Goal: Information Seeking & Learning: Check status

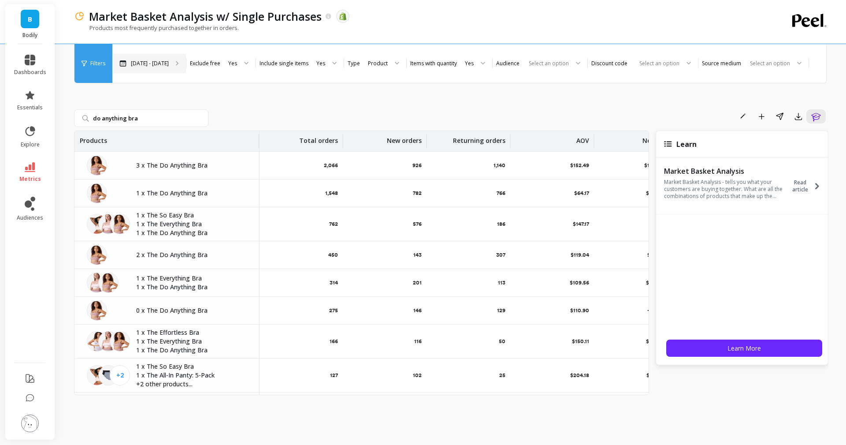
click at [160, 60] on p "[DATE] - [DATE]" at bounding box center [150, 63] width 38 height 7
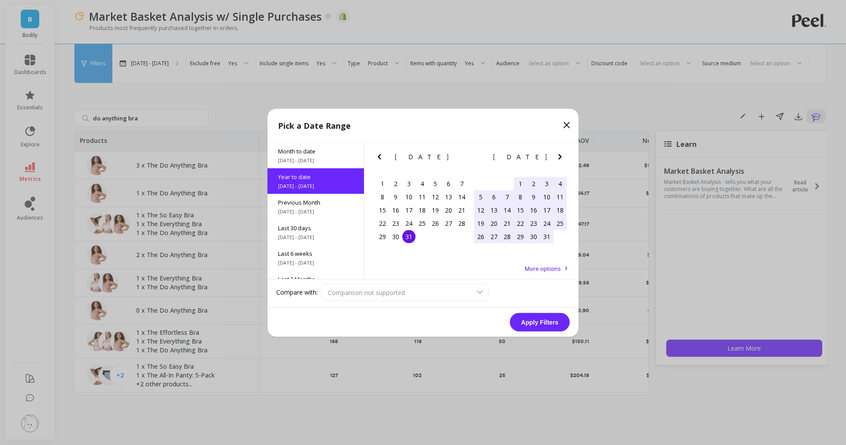
click at [561, 158] on icon "Next Month" at bounding box center [560, 156] width 11 height 11
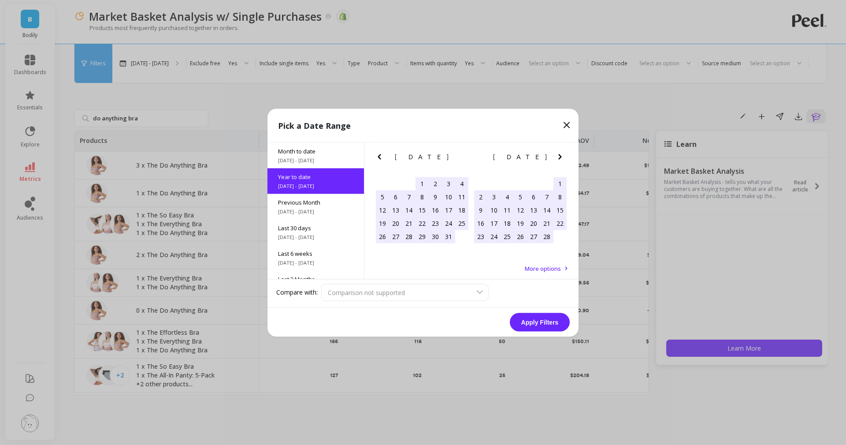
click at [561, 158] on icon "Next Month" at bounding box center [560, 156] width 11 height 11
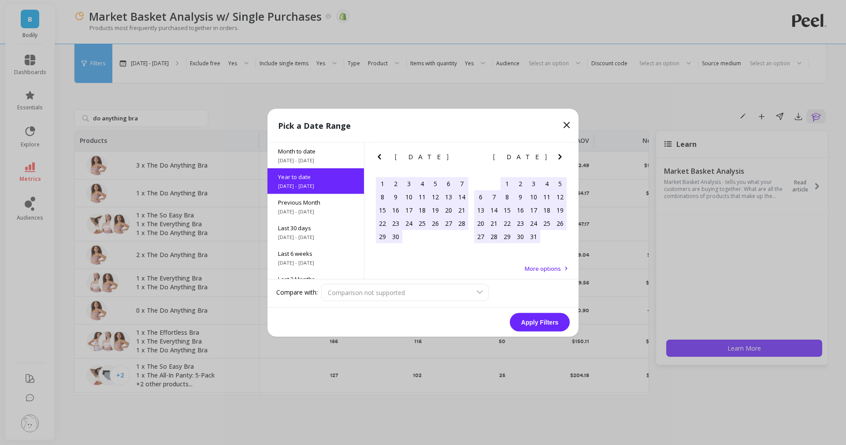
click at [561, 158] on icon "Next Month" at bounding box center [560, 156] width 11 height 11
click at [509, 236] on div "26" at bounding box center [507, 236] width 13 height 13
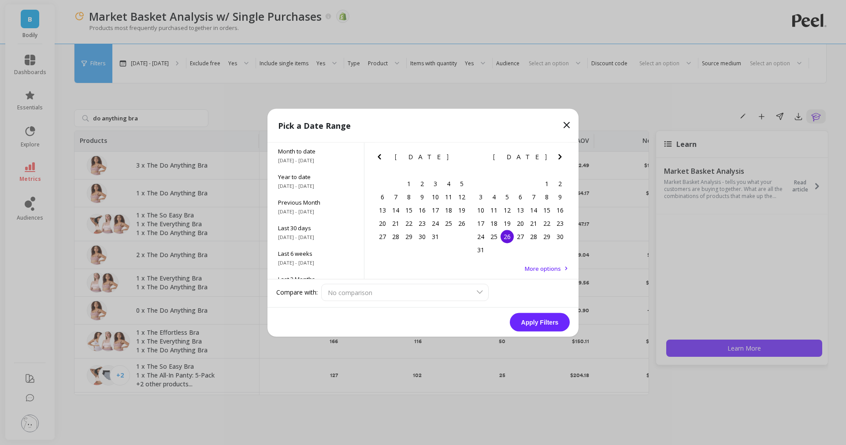
click at [565, 149] on div "[DATE] Su Mo Tu We Th Fr Sa" at bounding box center [520, 158] width 98 height 32
click at [562, 156] on icon "Next Month" at bounding box center [560, 156] width 11 height 11
click at [508, 187] on div "2" at bounding box center [507, 183] width 13 height 13
click at [523, 320] on button "Apply Filters" at bounding box center [540, 321] width 60 height 19
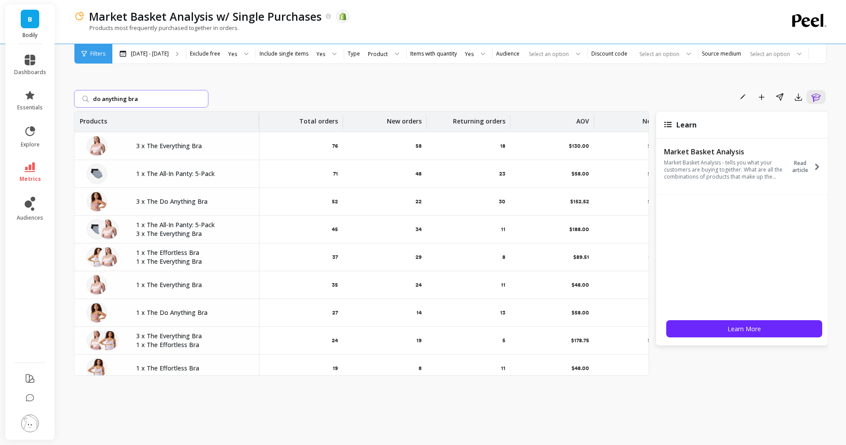
click at [165, 96] on input "do anything bra" at bounding box center [141, 99] width 134 height 18
click at [199, 99] on input "do anything bra" at bounding box center [141, 99] width 134 height 18
click at [380, 56] on div "Product" at bounding box center [378, 54] width 20 height 8
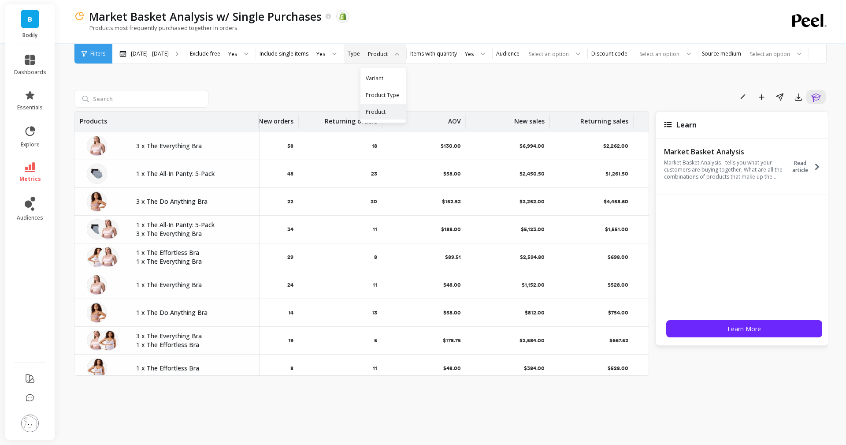
scroll to position [0, 128]
click at [492, 263] on div "$2,594.80" at bounding box center [509, 256] width 84 height 27
